Goal: Information Seeking & Learning: Learn about a topic

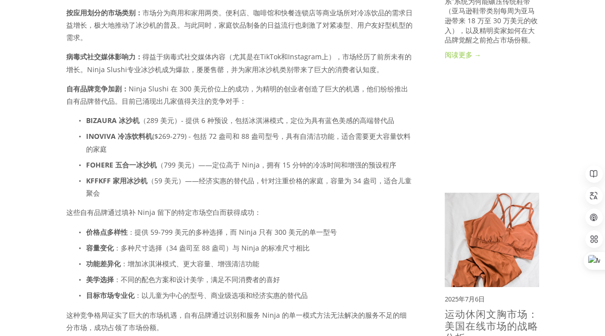
scroll to position [745, 0]
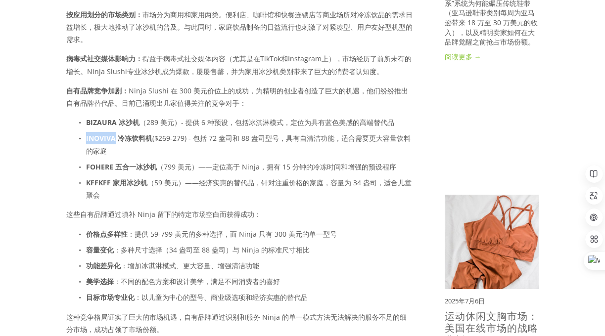
drag, startPoint x: 116, startPoint y: 140, endPoint x: 86, endPoint y: 144, distance: 30.0
click at [86, 144] on p "INOVIVA 冷冻饮料机 ($269-279) - 包括 72 盎司和 88 盎司型号，具有自清洁功能，适合需要更大容量饮料的家庭" at bounding box center [249, 144] width 327 height 25
copy font "INOVIVA"
click at [247, 169] on font "（799 美元）——定位高于 Ninja，拥有 15 分钟的冷冻时间和增强的预设程序" at bounding box center [276, 166] width 239 height 9
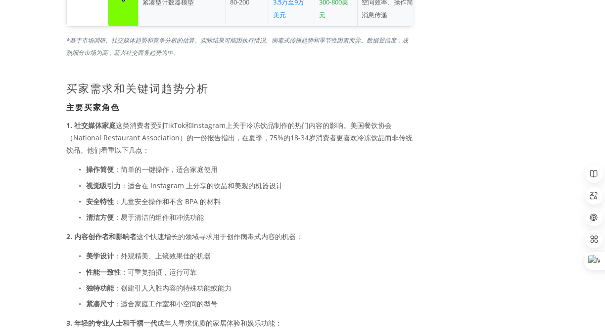
scroll to position [1928, 0]
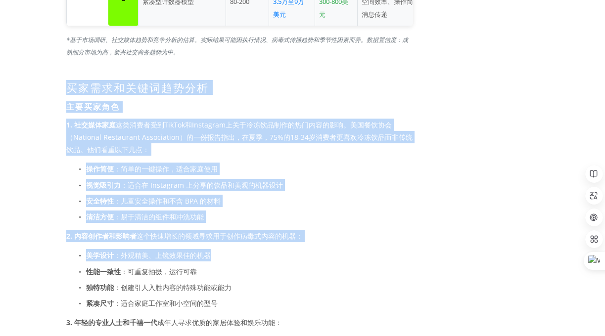
drag, startPoint x: 67, startPoint y: 75, endPoint x: 272, endPoint y: 247, distance: 266.8
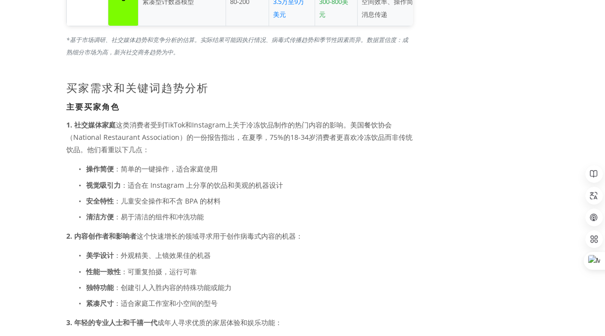
click at [337, 266] on p "性能一致性 ：可重复拍摄，运行可靠" at bounding box center [249, 272] width 327 height 12
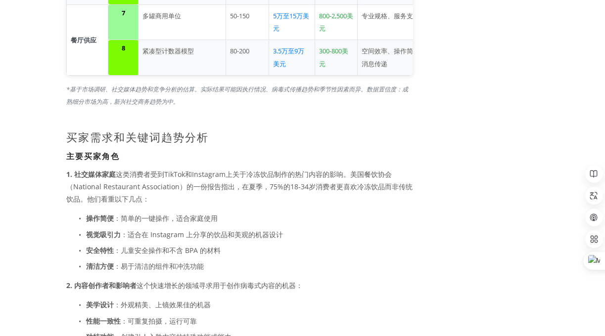
scroll to position [1878, 0]
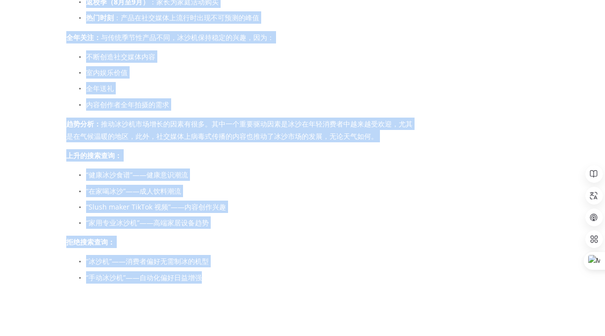
scroll to position [2921, 0]
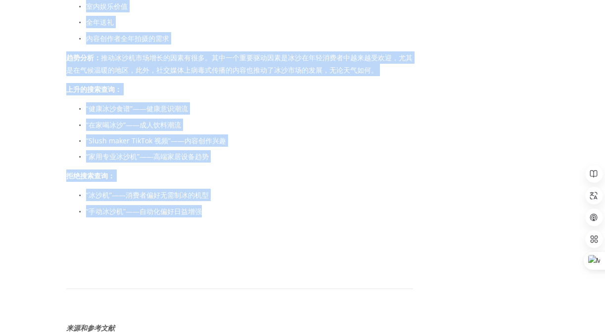
drag, startPoint x: 67, startPoint y: 127, endPoint x: 284, endPoint y: 220, distance: 236.4
copy div "loremipsumdo sitame 7. consec adipiscIngElitSeddoeiusmodtemporincididu。utlabo（E…"
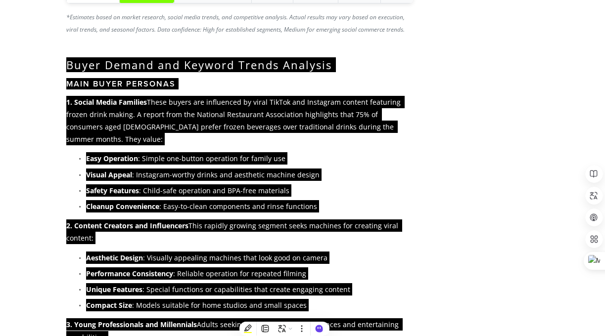
scroll to position [2561, 0]
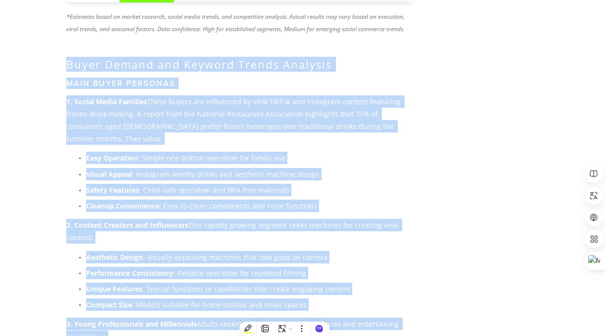
click at [391, 168] on p "Visual Appeal : Instagram-worthy drinks and aesthetic machine design" at bounding box center [249, 174] width 327 height 12
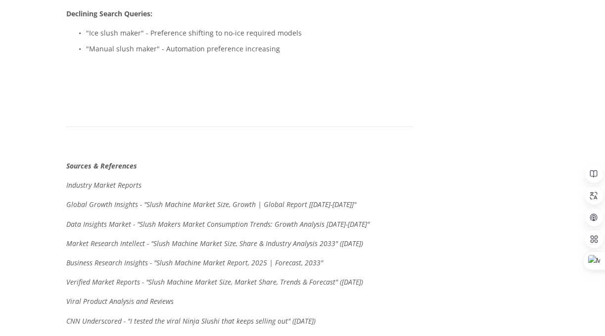
scroll to position [3420, 0]
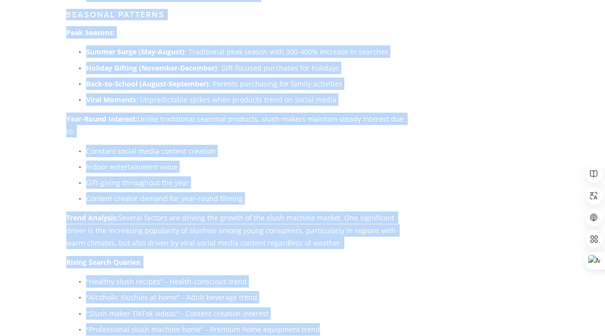
drag, startPoint x: 67, startPoint y: 20, endPoint x: 379, endPoint y: 250, distance: 387.5
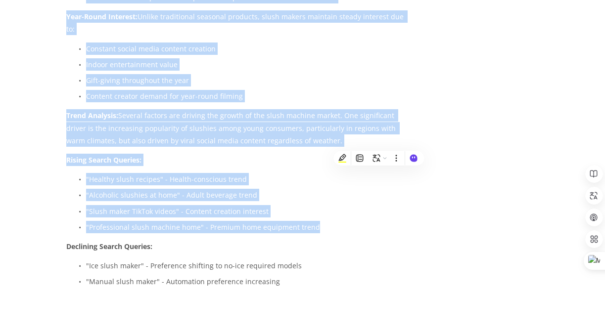
scroll to position [3521, 0]
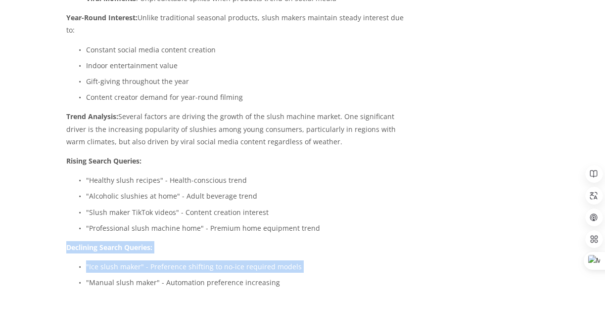
drag, startPoint x: 311, startPoint y: 143, endPoint x: 311, endPoint y: 186, distance: 43.0
drag, startPoint x: 303, startPoint y: 192, endPoint x: 291, endPoint y: 197, distance: 13.3
click at [292, 197] on div at bounding box center [291, 201] width 17 height 14
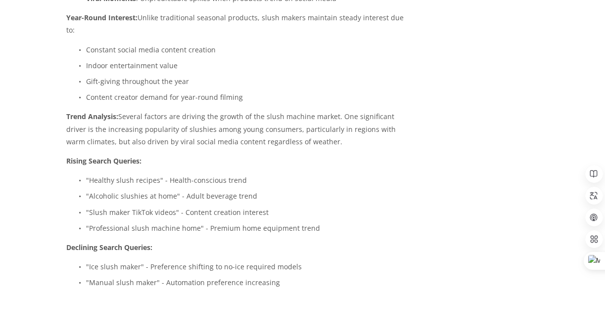
click at [271, 277] on p ""Manual slush maker" - Automation preference increasing" at bounding box center [249, 283] width 327 height 12
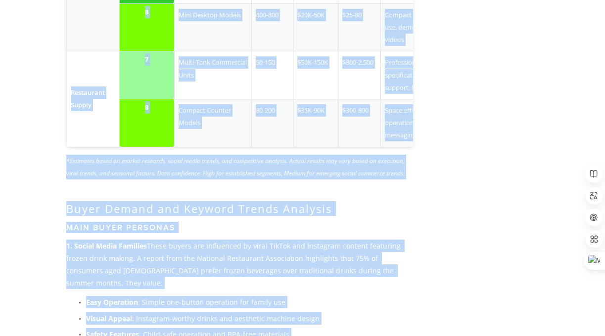
scroll to position [2290, 0]
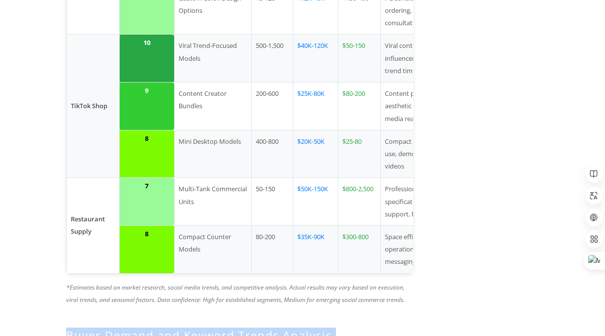
drag, startPoint x: 275, startPoint y: 199, endPoint x: 62, endPoint y: 266, distance: 223.1
copy div "Buyer Demand and Keyword Trends Analysis Main Buyer Personas 1. Social Media Fa…"
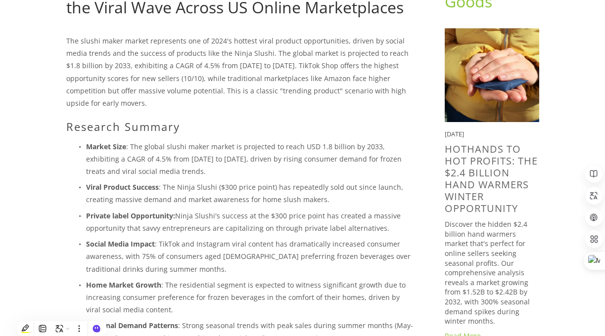
scroll to position [0, 0]
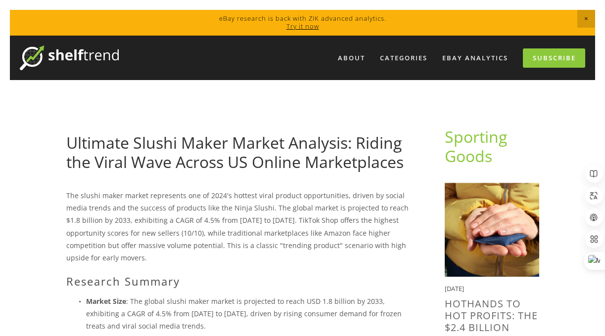
click at [288, 241] on p "The slushi maker market represents one of 2024's hottest viral product opportun…" at bounding box center [239, 226] width 347 height 75
